Goal: Information Seeking & Learning: Learn about a topic

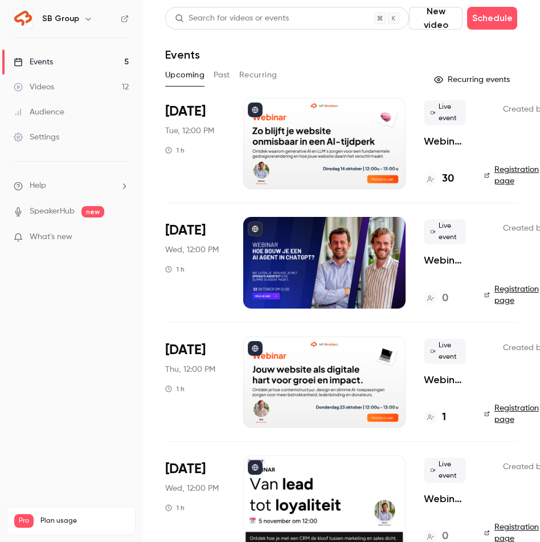
click at [141, 14] on nav "SB Group Events 5 Videos 12 Audience Settings Help SpeakerHub new What's new Pr…" at bounding box center [71, 271] width 142 height 542
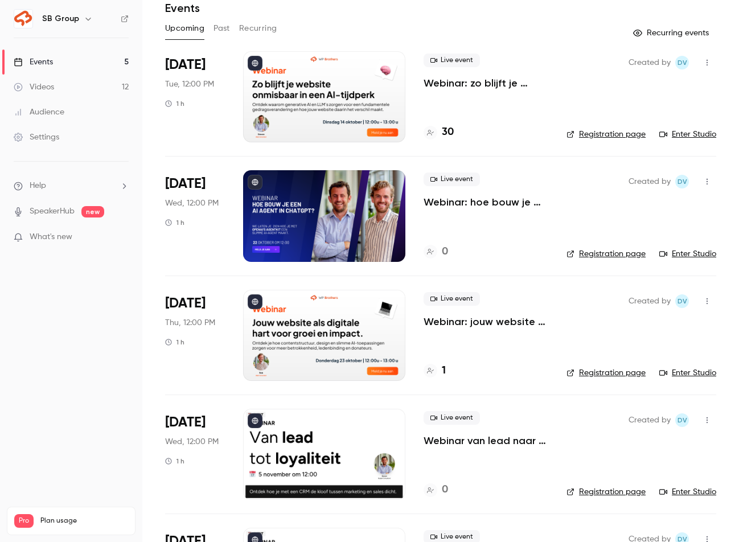
scroll to position [145, 0]
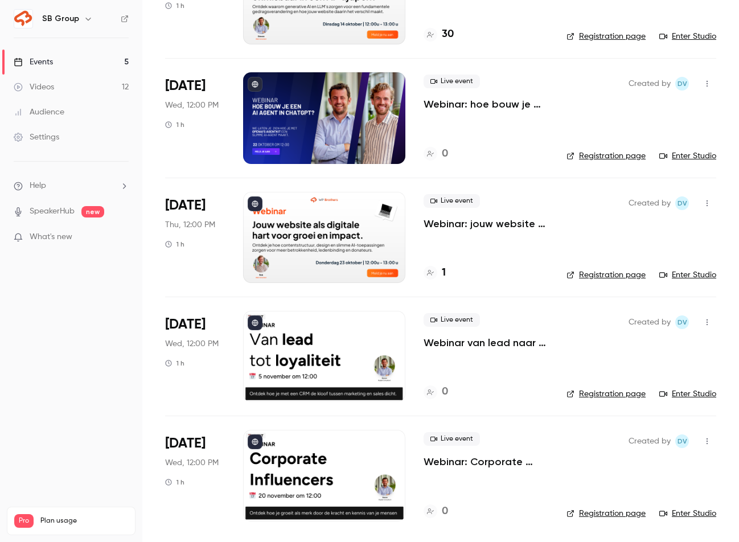
click at [471, 344] on p "Webinar van lead naar loyaliteit" at bounding box center [486, 343] width 125 height 14
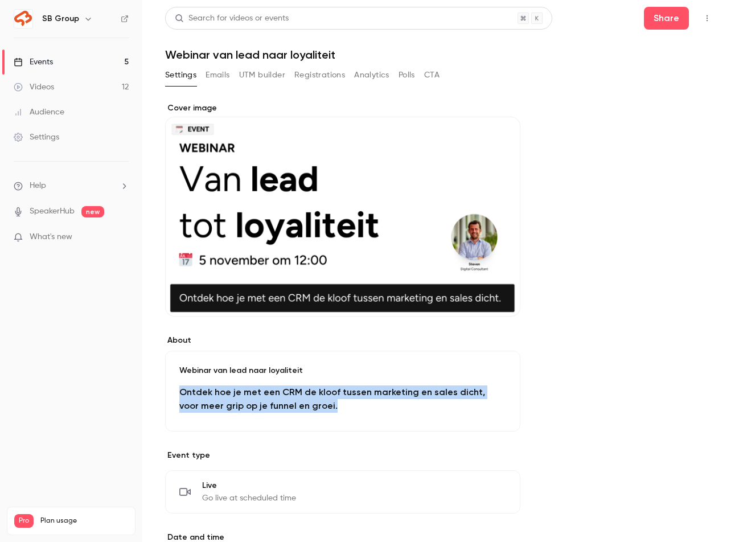
drag, startPoint x: 319, startPoint y: 407, endPoint x: 173, endPoint y: 393, distance: 146.5
click at [173, 393] on div "Webinar van lead naar loyaliteit Ontdek hoe je met een CRM de kloof tussen mark…" at bounding box center [342, 391] width 355 height 81
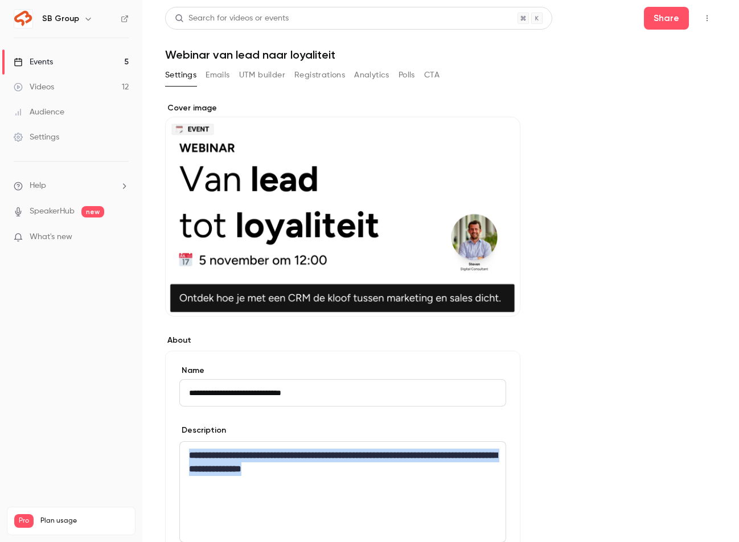
drag, startPoint x: 365, startPoint y: 473, endPoint x: 161, endPoint y: 451, distance: 205.1
click at [161, 451] on main "**********" at bounding box center [440, 271] width 597 height 542
copy strong "**********"
click at [58, 58] on link "Events 5" at bounding box center [71, 62] width 142 height 25
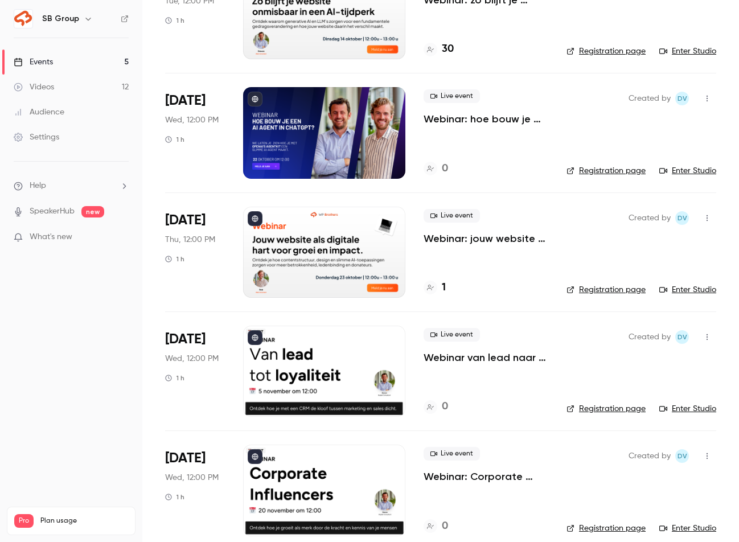
scroll to position [145, 0]
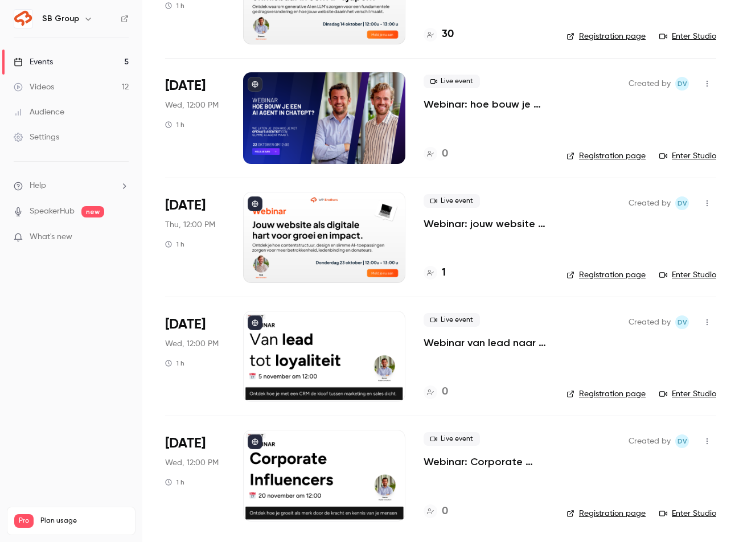
click at [451, 463] on p "Webinar: Corporate Influencers" at bounding box center [486, 462] width 125 height 14
